Goal: Task Accomplishment & Management: Use online tool/utility

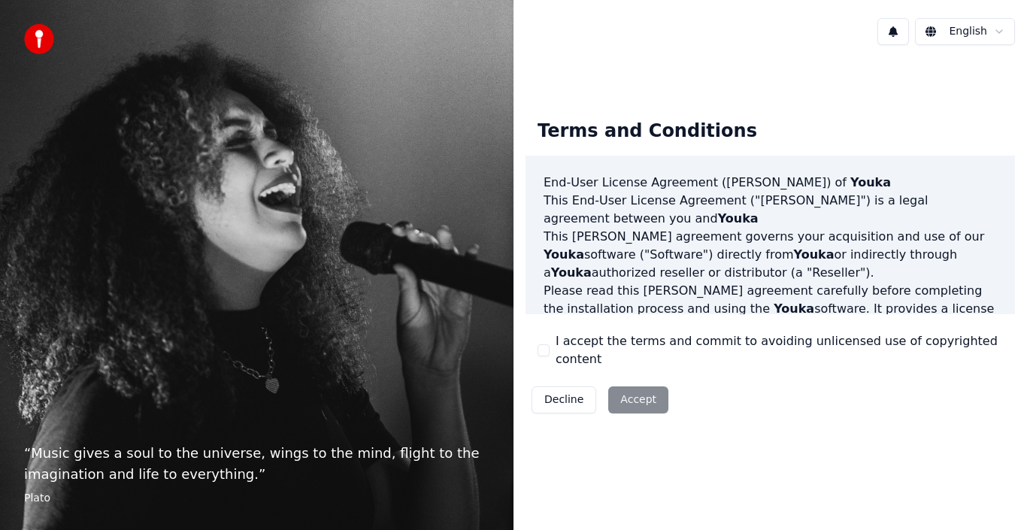
click at [645, 391] on div "Decline Accept" at bounding box center [599, 399] width 149 height 39
click at [546, 349] on button "I accept the terms and commit to avoiding unlicensed use of copyrighted content" at bounding box center [543, 350] width 12 height 12
click at [629, 392] on button "Accept" at bounding box center [638, 399] width 60 height 27
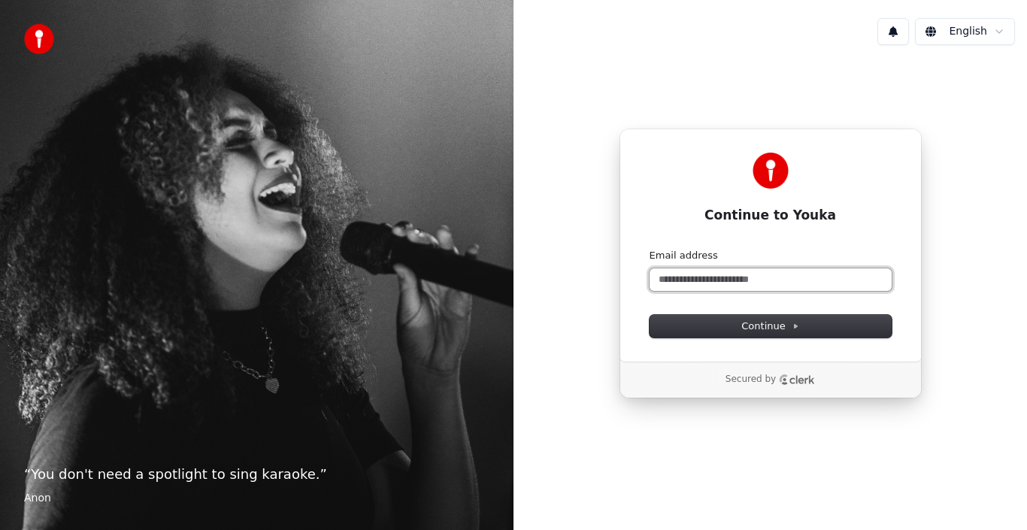
click at [698, 280] on input "Email address" at bounding box center [770, 279] width 242 height 23
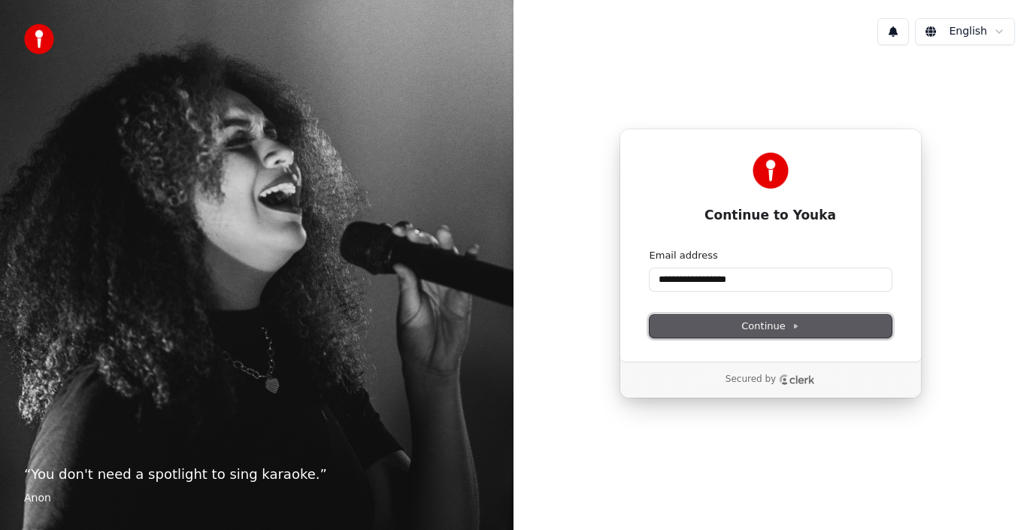
click at [737, 325] on button "Continue" at bounding box center [770, 326] width 242 height 23
type input "**********"
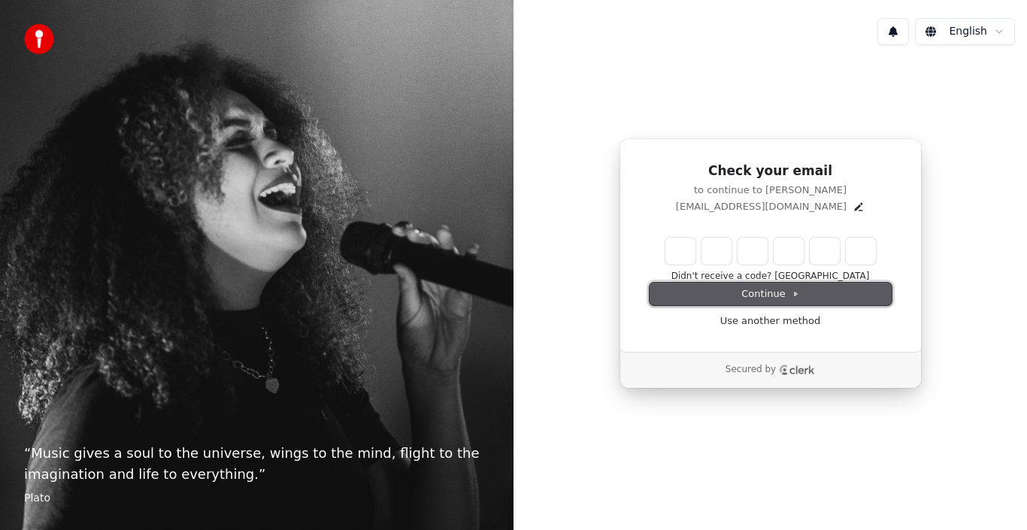
click at [734, 296] on button "Continue" at bounding box center [770, 294] width 242 height 23
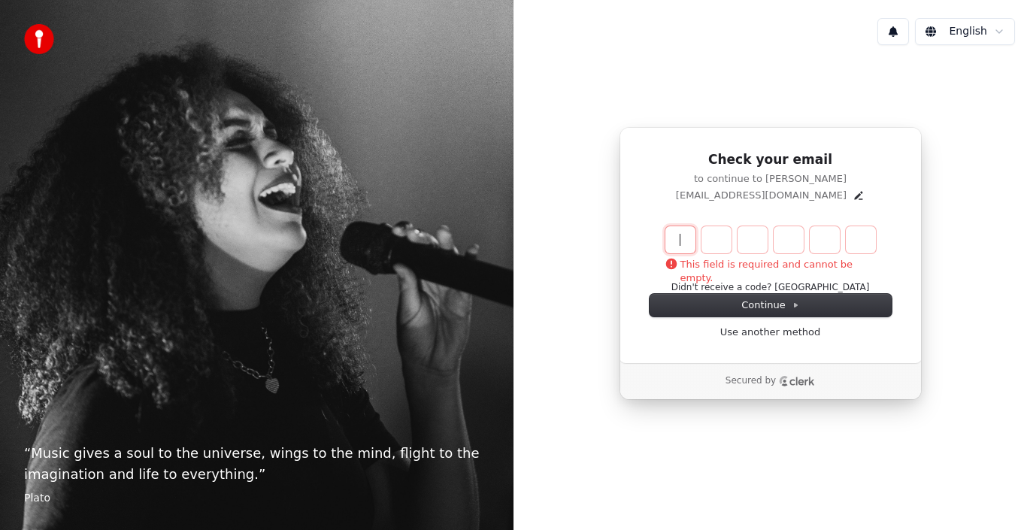
click at [682, 241] on input "Enter verification code" at bounding box center [770, 239] width 210 height 27
type input "******"
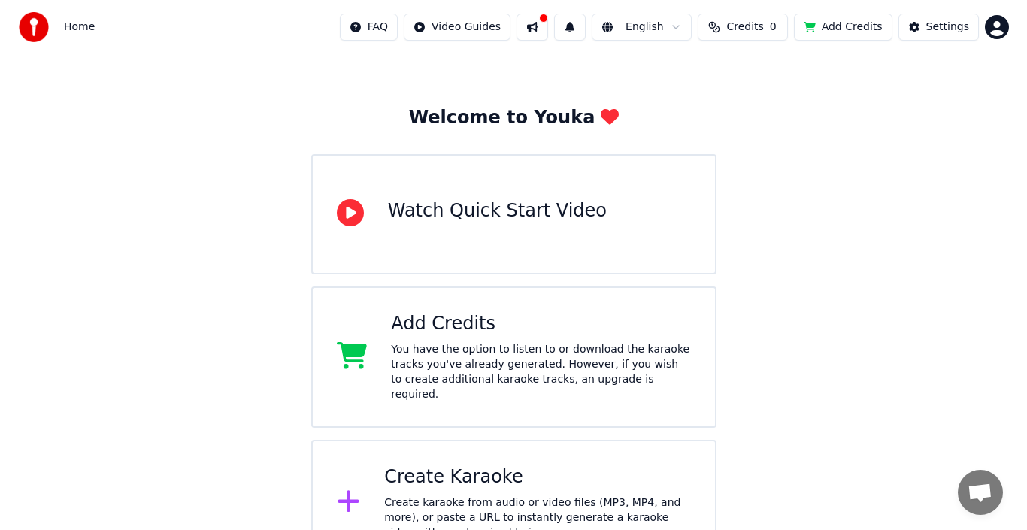
scroll to position [59, 0]
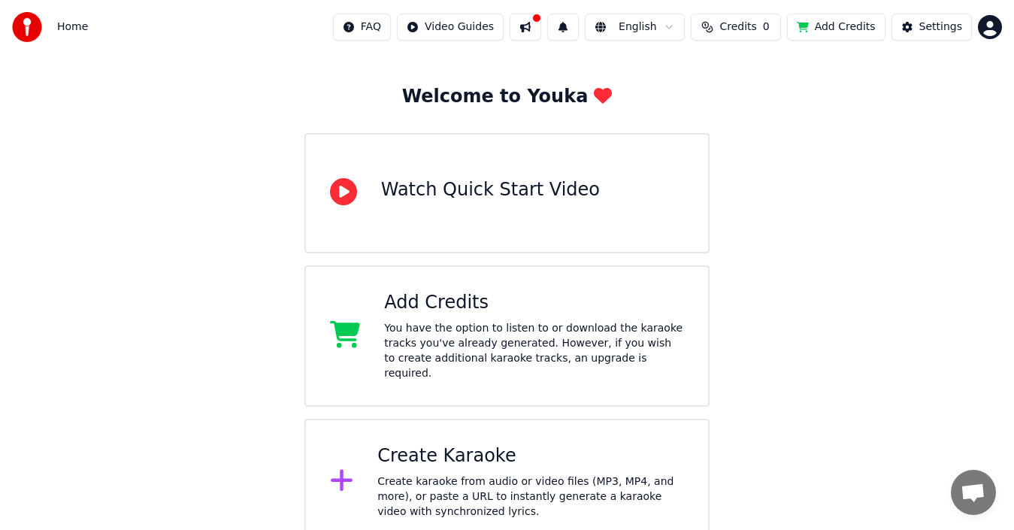
click at [439, 444] on div "Create Karaoke" at bounding box center [530, 456] width 307 height 24
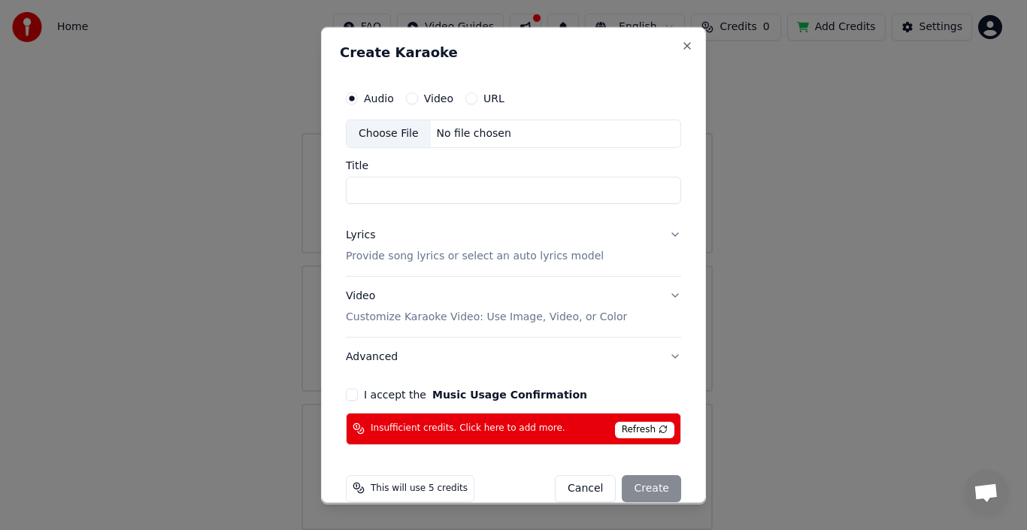
click at [434, 95] on label "Video" at bounding box center [438, 97] width 29 height 11
click at [418, 95] on button "Video" at bounding box center [412, 98] width 12 height 12
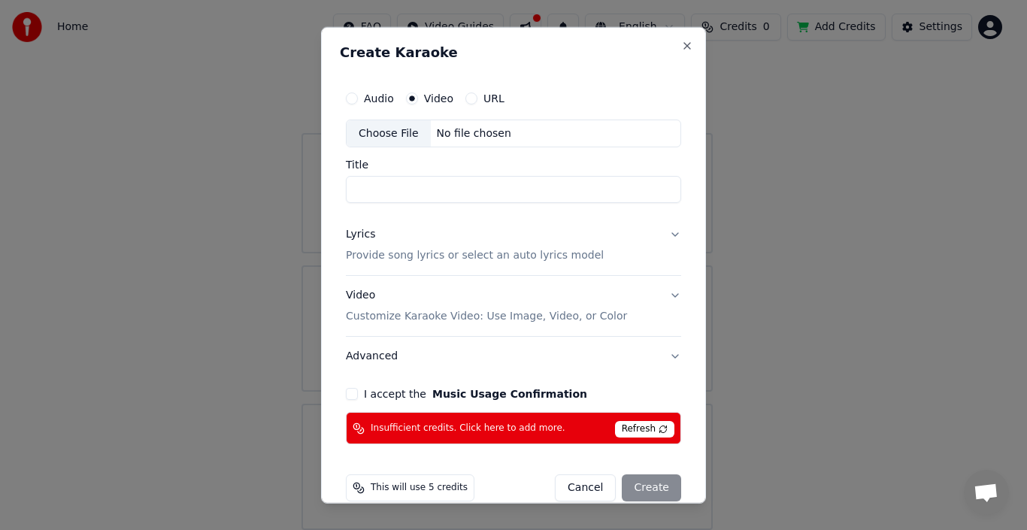
click at [376, 95] on label "Audio" at bounding box center [379, 97] width 30 height 11
click at [358, 95] on button "Audio" at bounding box center [352, 98] width 12 height 12
click at [377, 131] on div "Choose File" at bounding box center [388, 132] width 84 height 27
type input "**********"
click at [351, 255] on p "Provide song lyrics or select an auto lyrics model" at bounding box center [475, 255] width 258 height 15
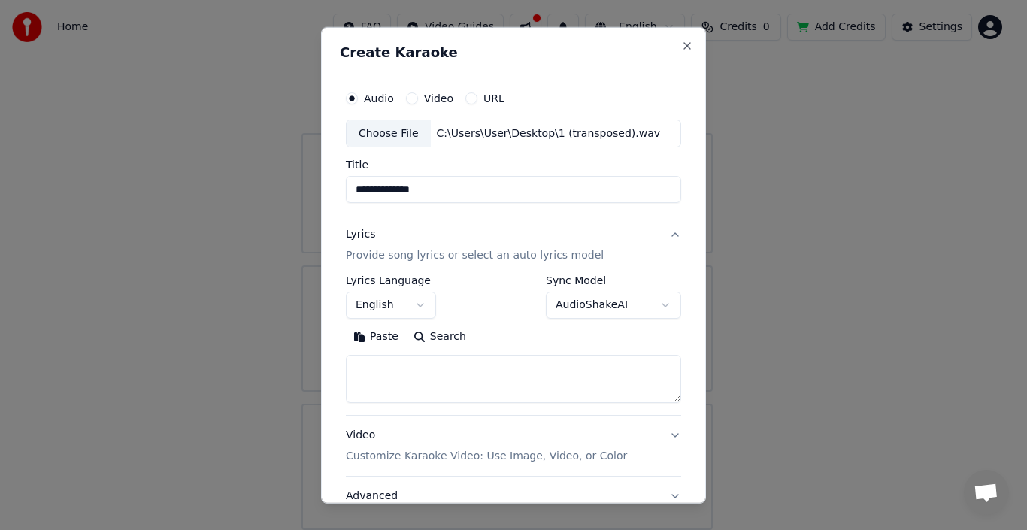
click at [360, 335] on button "Paste" at bounding box center [376, 337] width 60 height 24
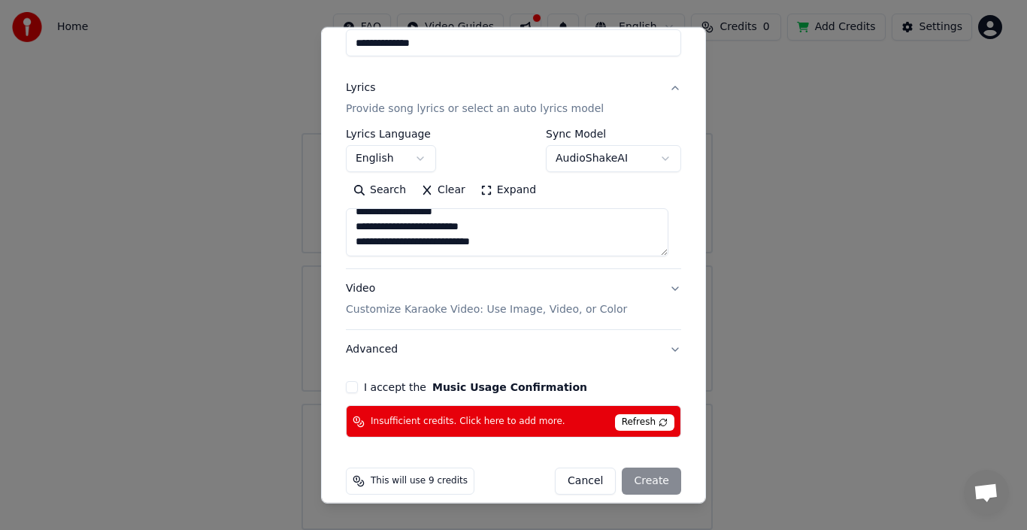
scroll to position [162, 0]
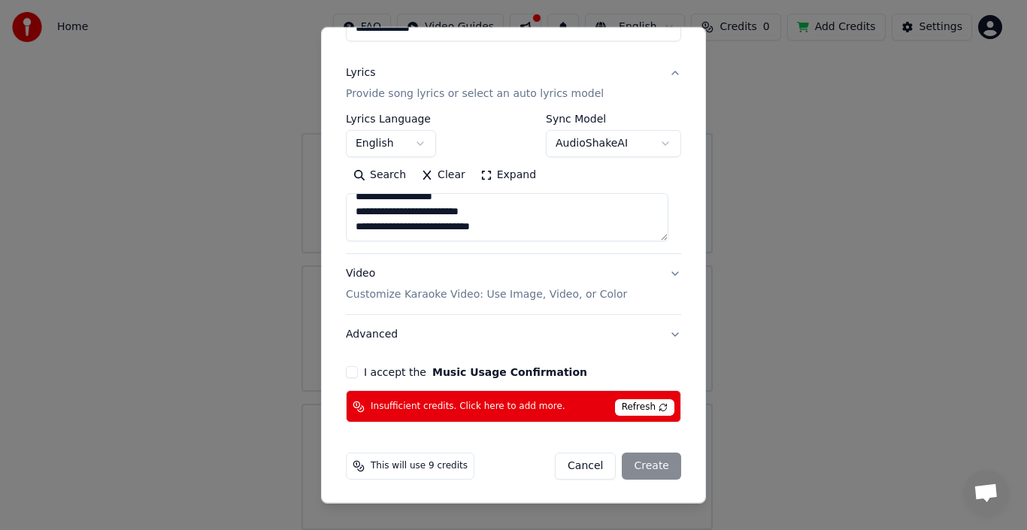
click at [451, 295] on p "Customize Karaoke Video: Use Image, Video, or Color" at bounding box center [486, 294] width 281 height 15
type textarea "**********"
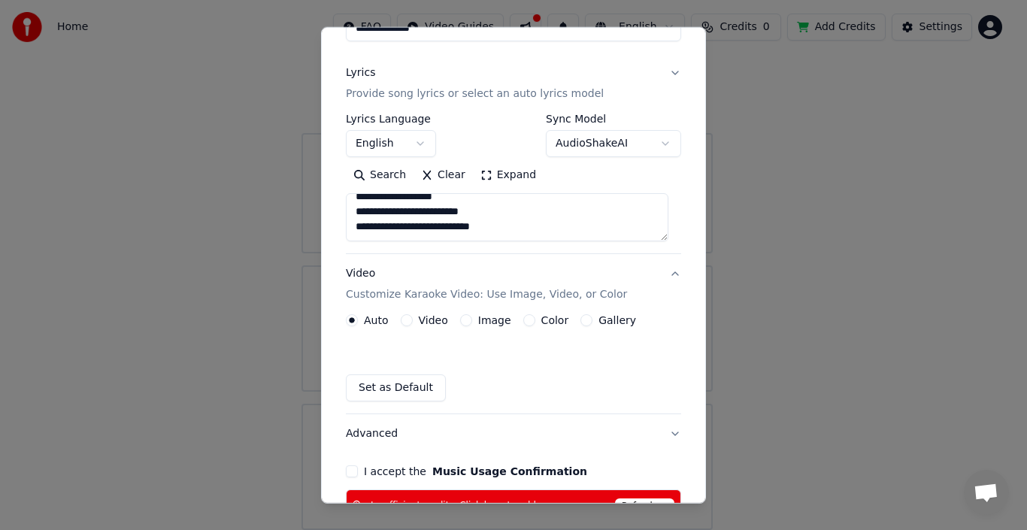
scroll to position [121, 0]
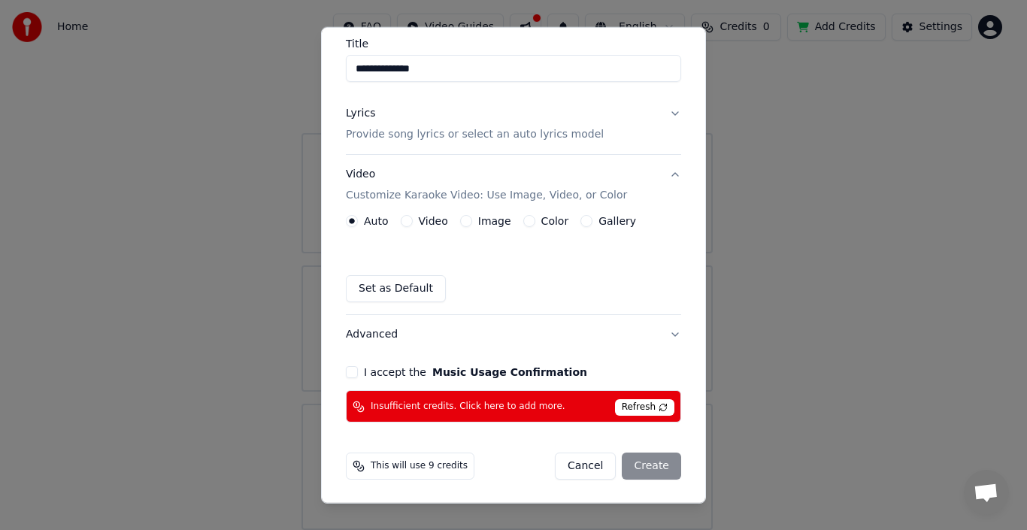
click at [488, 219] on label "Image" at bounding box center [494, 221] width 33 height 11
click at [472, 219] on button "Image" at bounding box center [466, 221] width 12 height 12
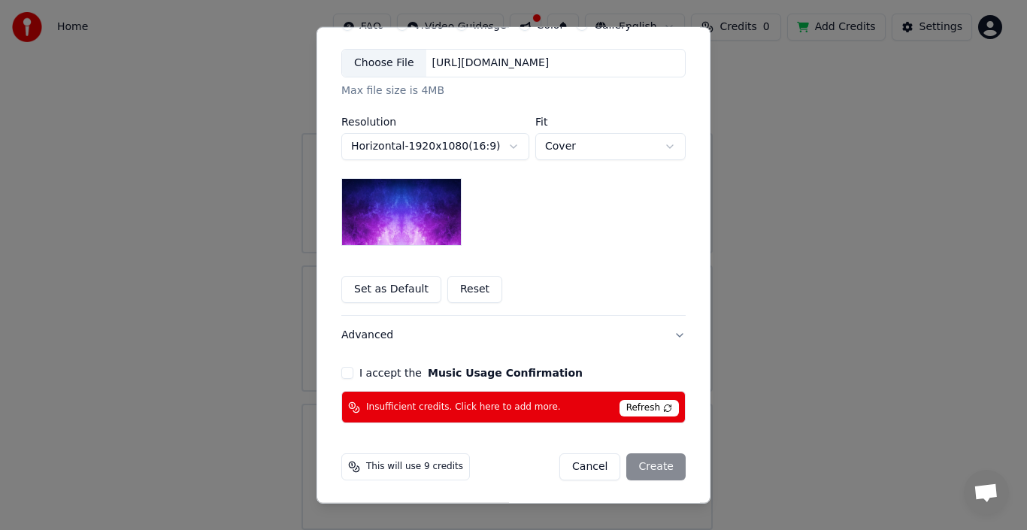
scroll to position [318, 0]
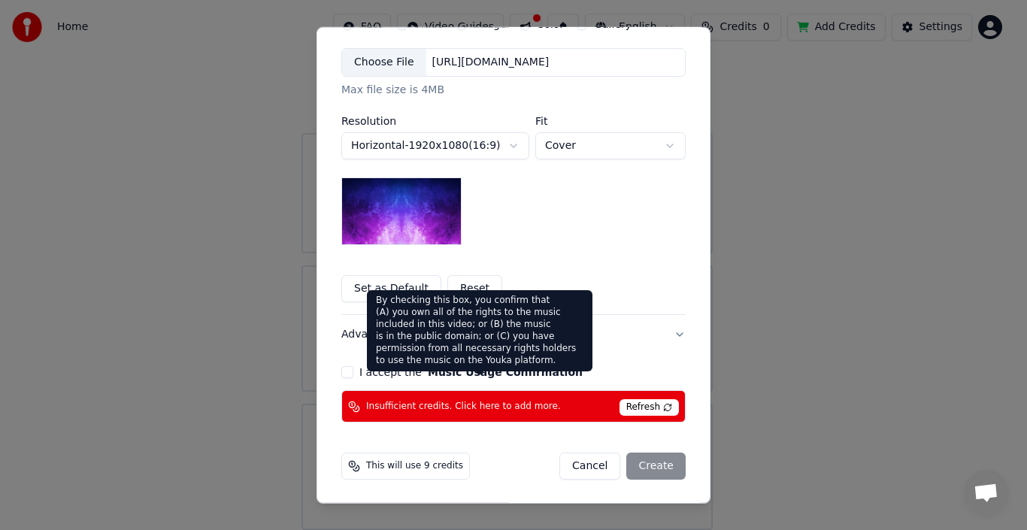
click at [461, 370] on button "Music Usage Confirmation" at bounding box center [505, 372] width 155 height 11
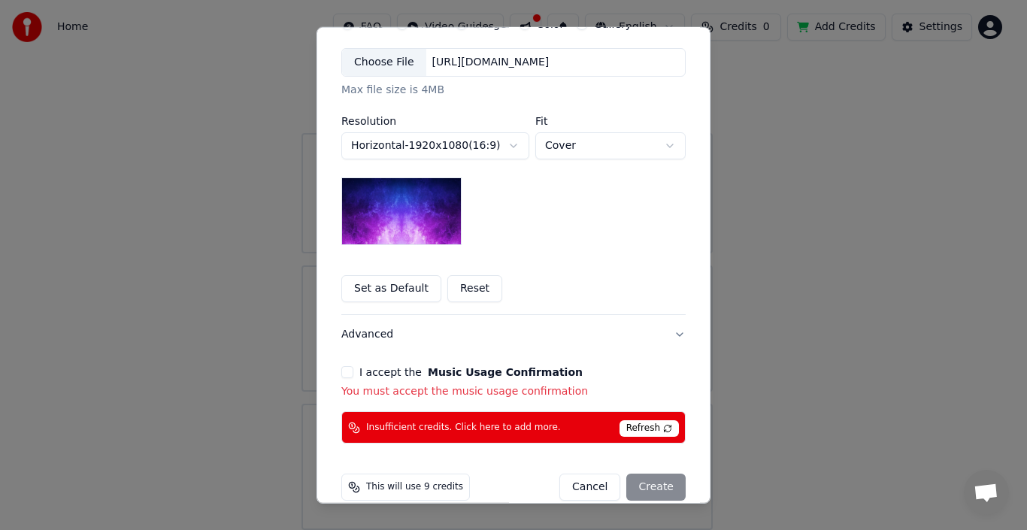
click at [473, 395] on p "You must accept the music usage confirmation" at bounding box center [513, 391] width 344 height 15
click at [625, 427] on span "Refresh" at bounding box center [648, 428] width 59 height 17
click at [661, 489] on div "Cancel Create" at bounding box center [622, 486] width 126 height 27
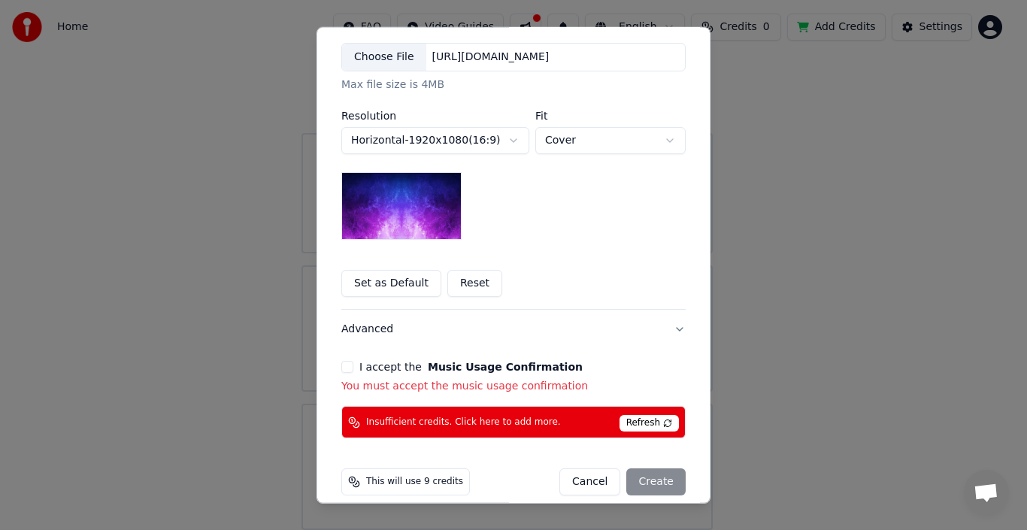
scroll to position [339, 0]
